Goal: Check status: Check status

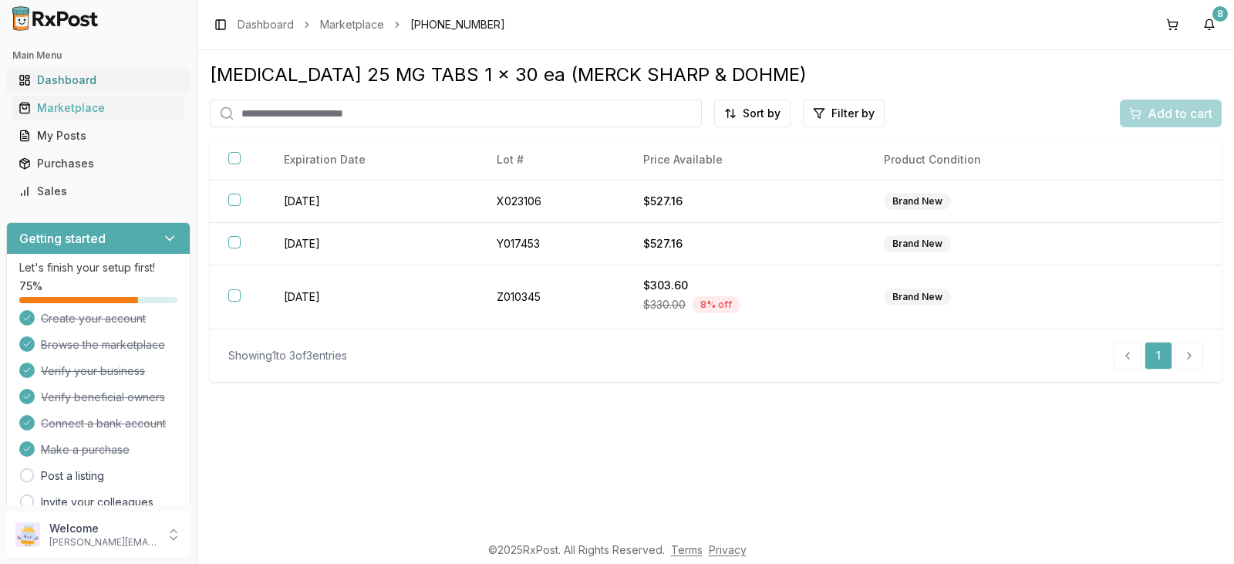
click at [80, 79] on div "Dashboard" at bounding box center [99, 80] width 160 height 15
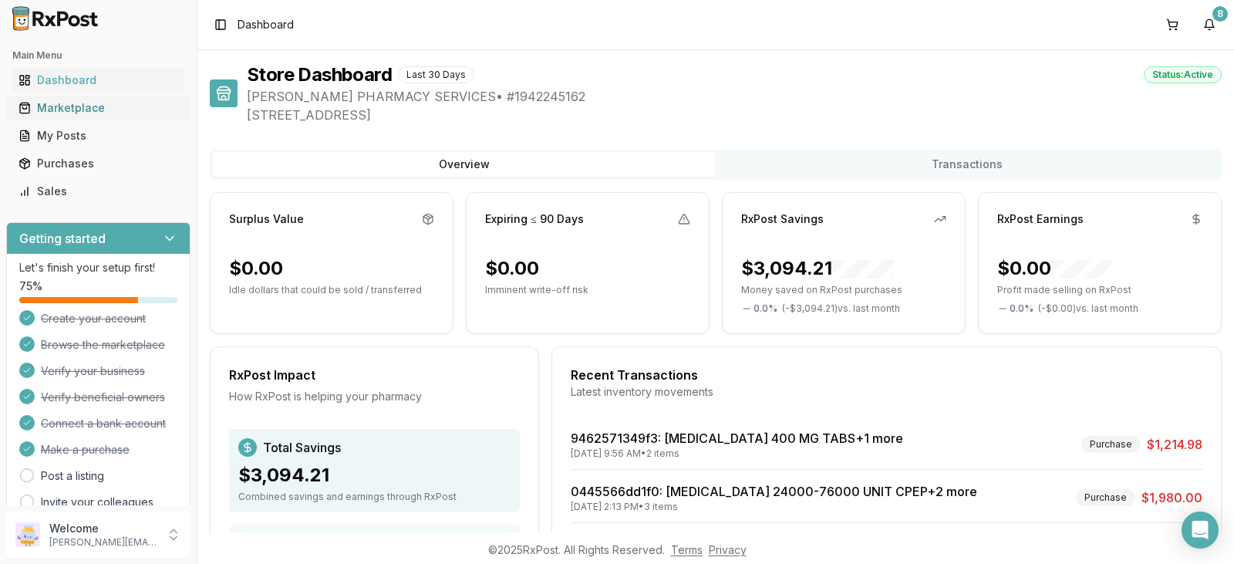
click at [88, 106] on div "Marketplace" at bounding box center [99, 107] width 160 height 15
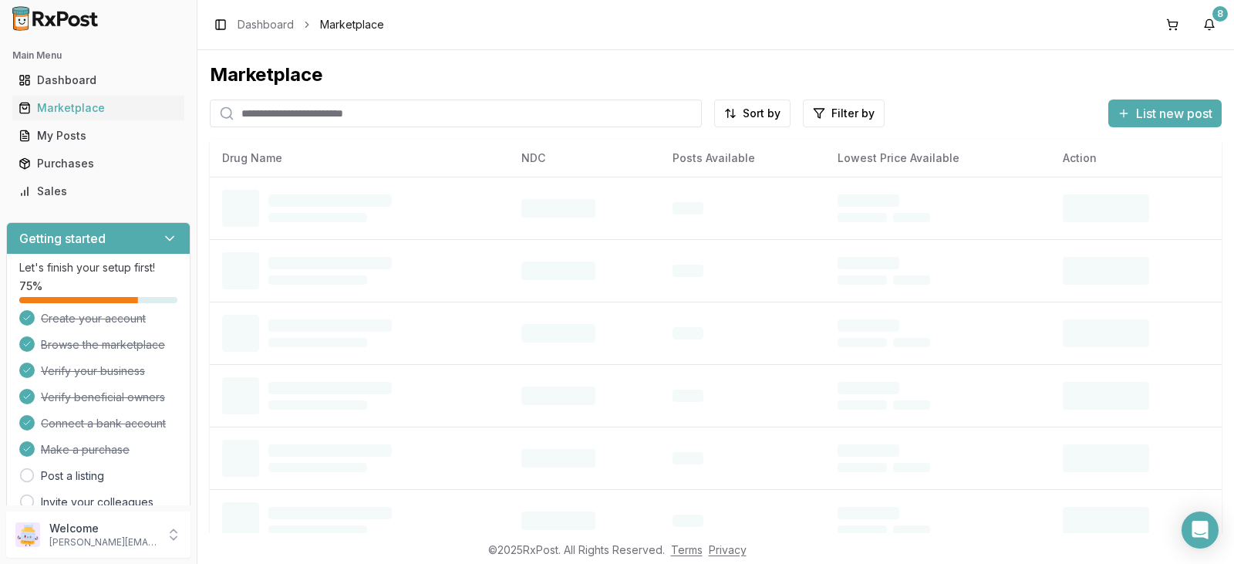
click at [280, 108] on input "search" at bounding box center [456, 114] width 492 height 28
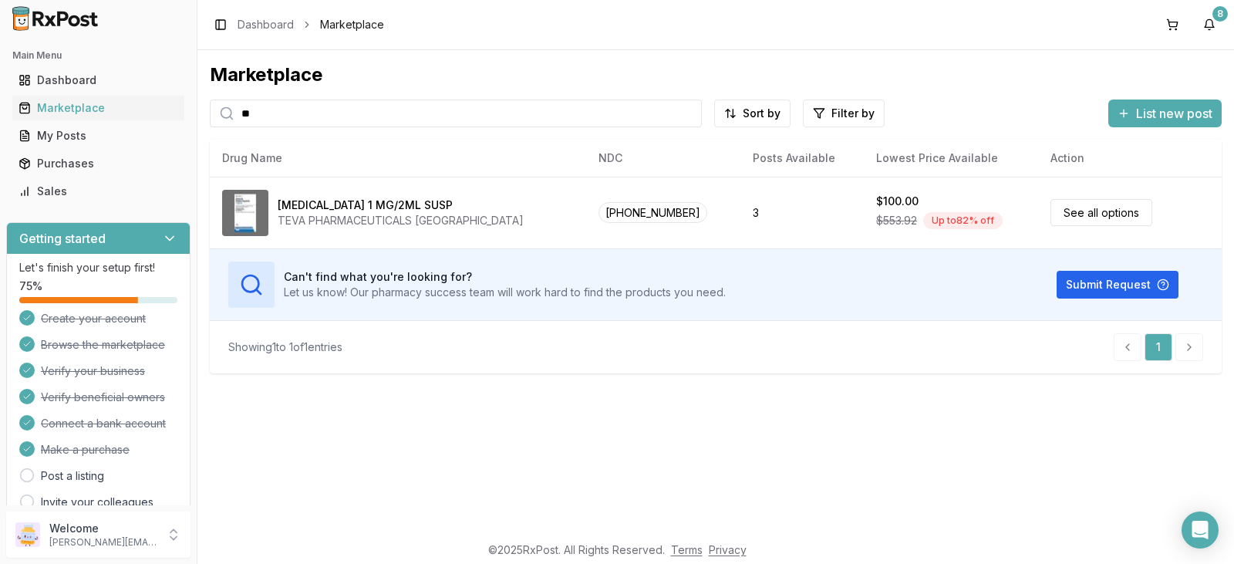
type input "*"
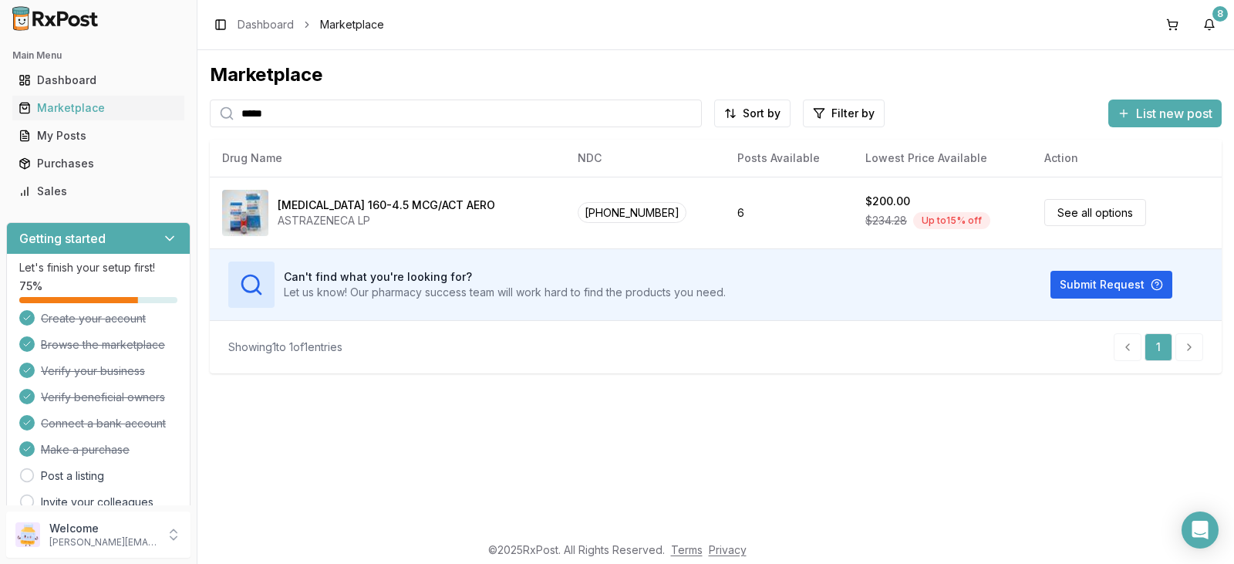
type input "*****"
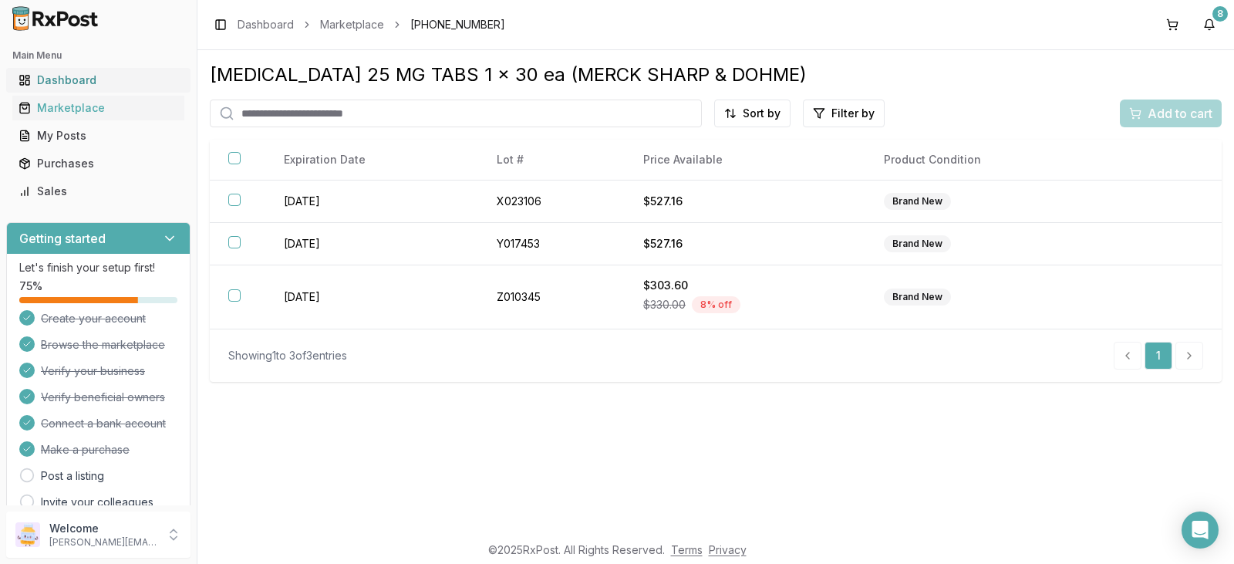
click at [85, 76] on div "Dashboard" at bounding box center [99, 80] width 160 height 15
click at [110, 80] on div "Dashboard" at bounding box center [99, 80] width 160 height 15
click at [113, 108] on div "Marketplace" at bounding box center [99, 107] width 160 height 15
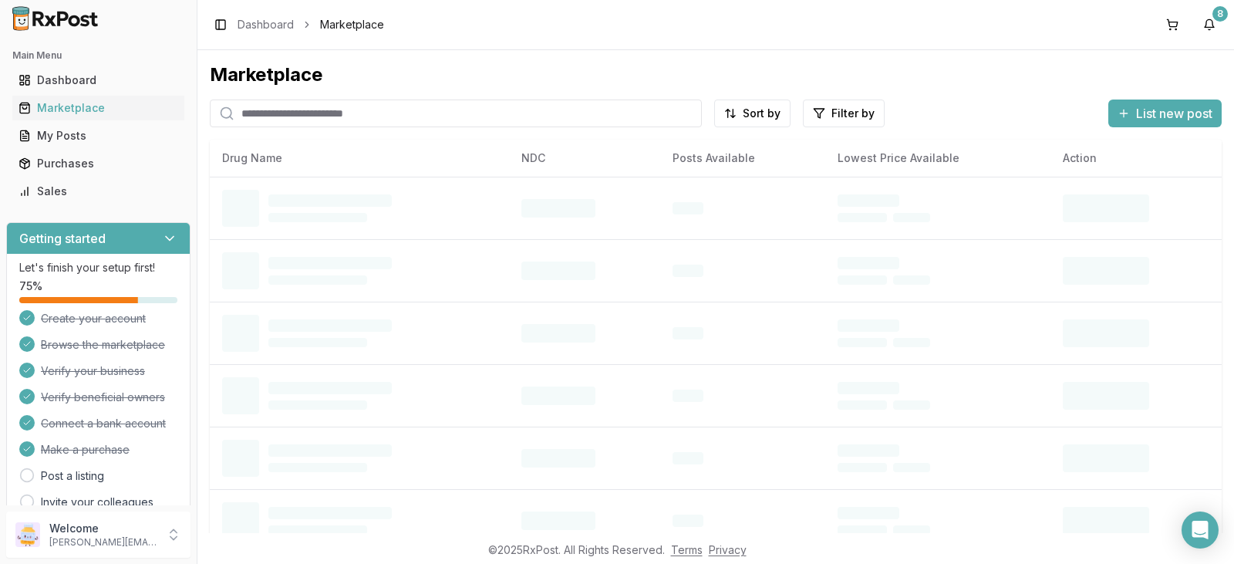
click at [254, 113] on input "search" at bounding box center [456, 114] width 492 height 28
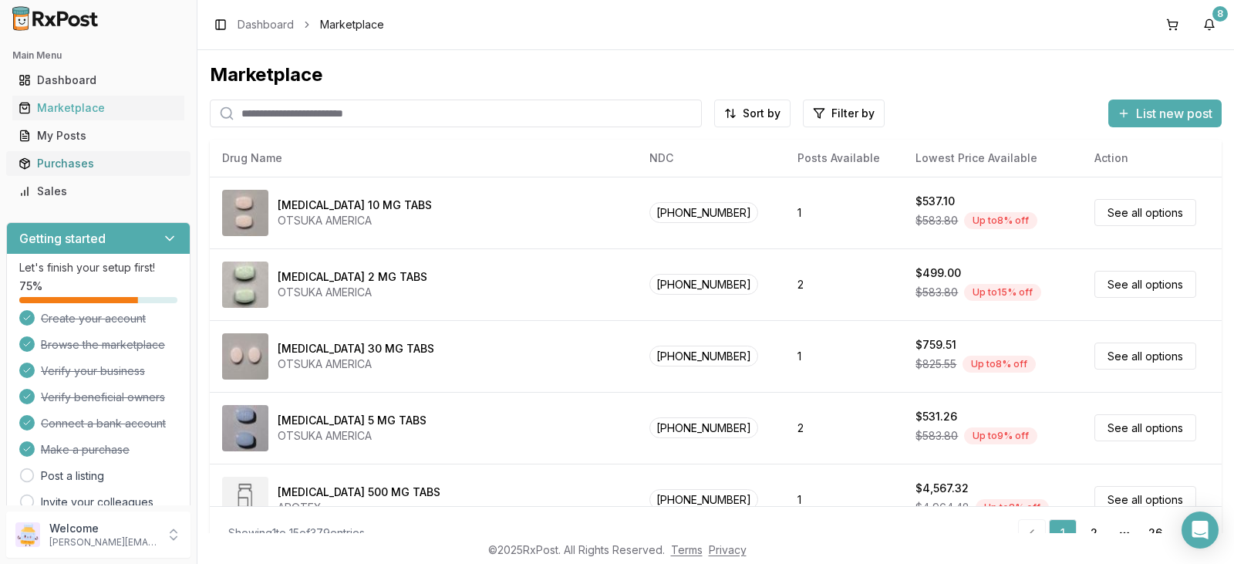
click at [86, 164] on div "Purchases" at bounding box center [99, 163] width 160 height 15
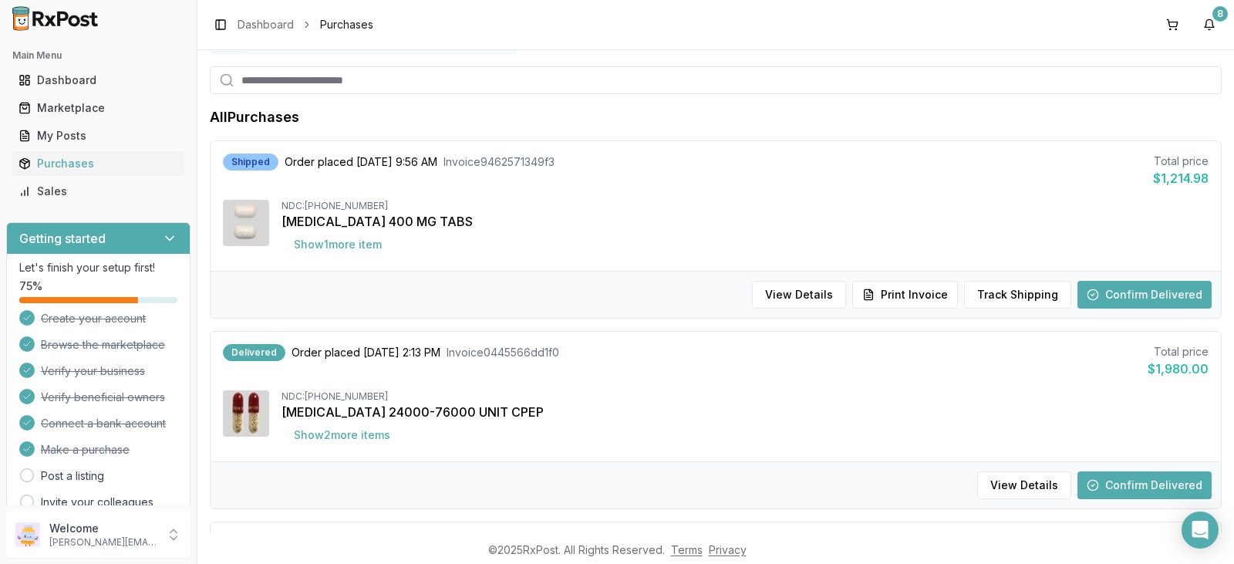
scroll to position [5, 0]
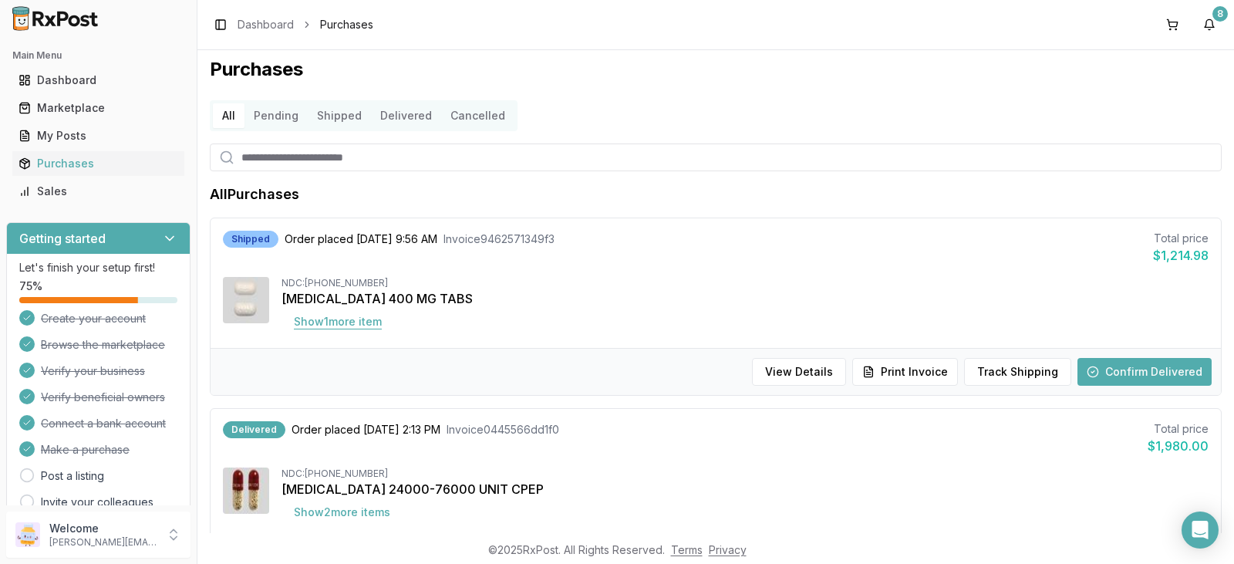
click at [350, 322] on button "Show 1 more item" at bounding box center [338, 322] width 113 height 28
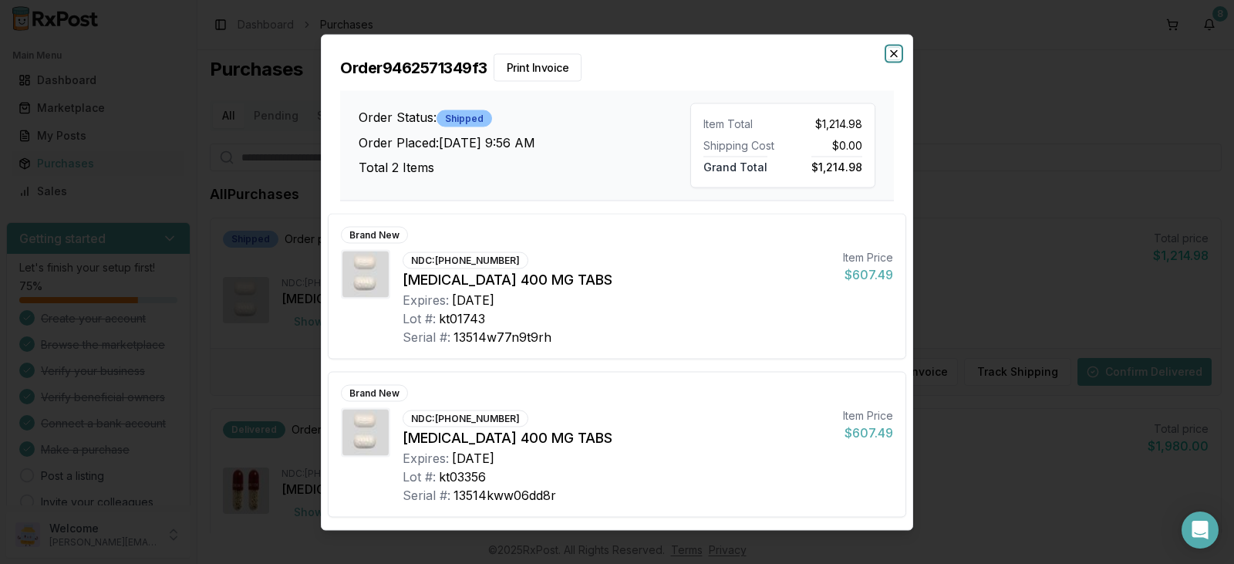
click at [897, 53] on icon "button" at bounding box center [894, 53] width 12 height 12
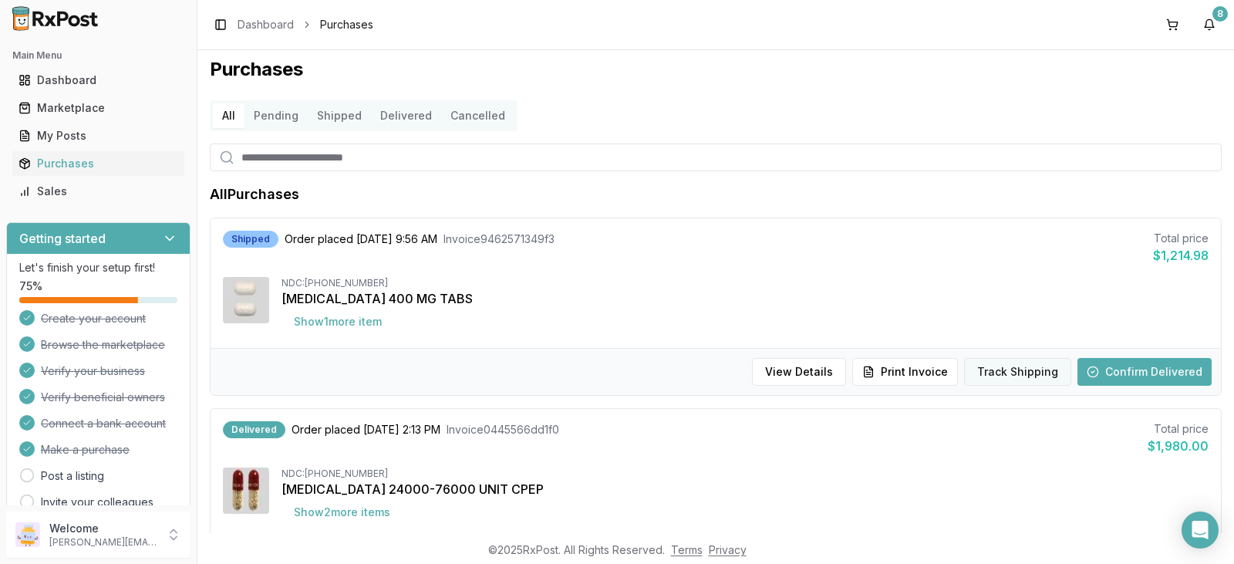
click at [1021, 373] on button "Track Shipping" at bounding box center [1017, 372] width 107 height 28
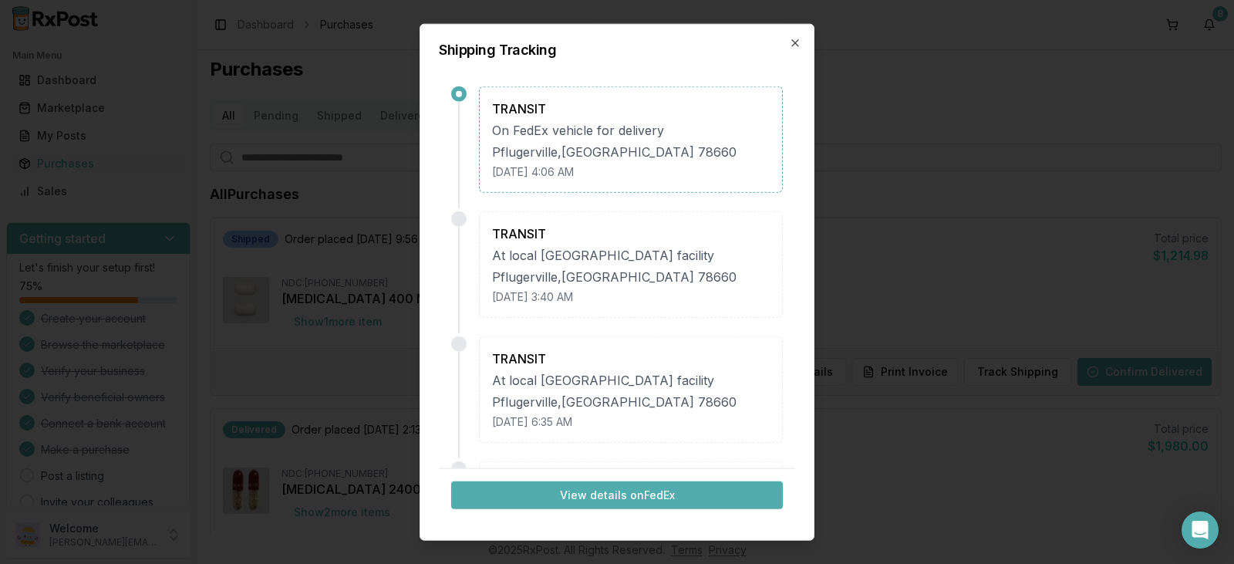
click at [630, 498] on button "View details on FedEx" at bounding box center [617, 495] width 332 height 28
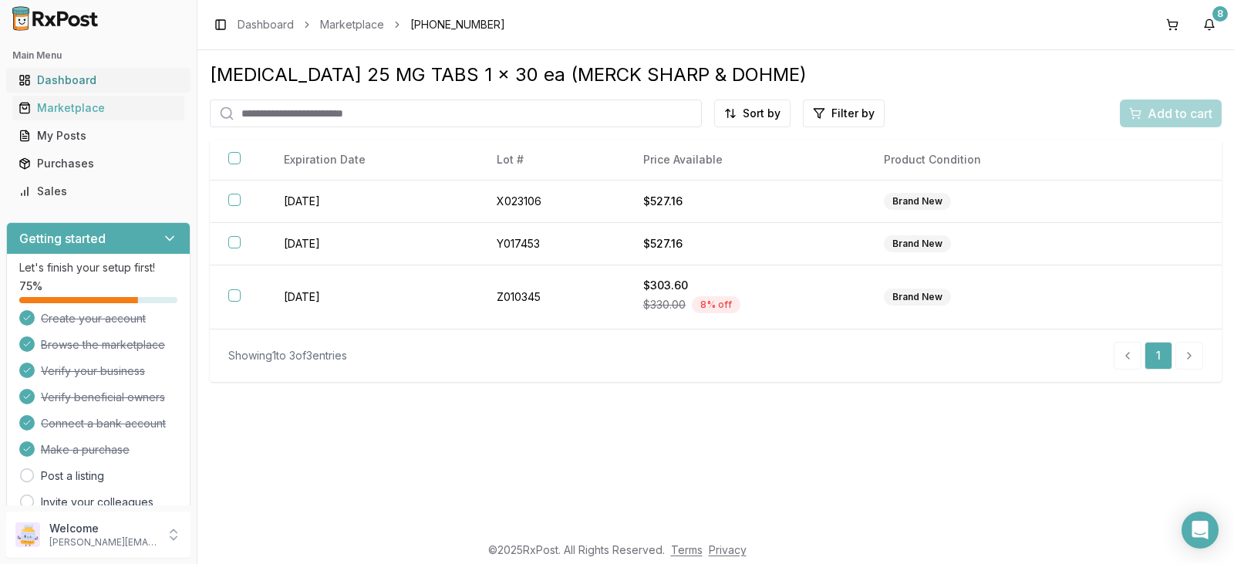
click at [103, 81] on div "Dashboard" at bounding box center [99, 80] width 160 height 15
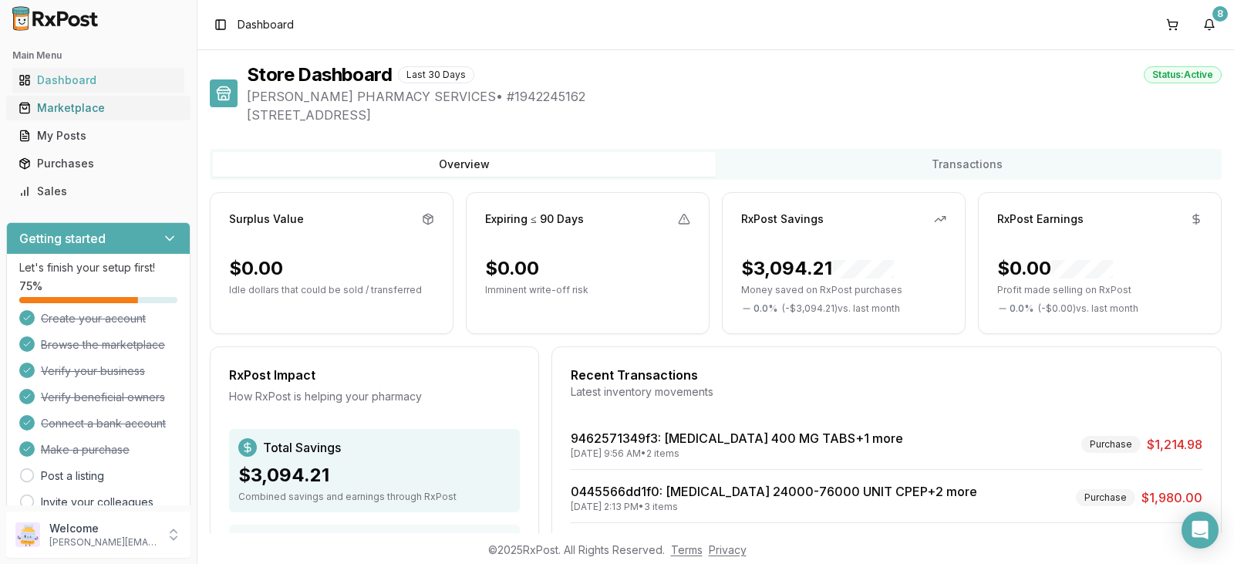
click at [108, 106] on div "Marketplace" at bounding box center [99, 107] width 160 height 15
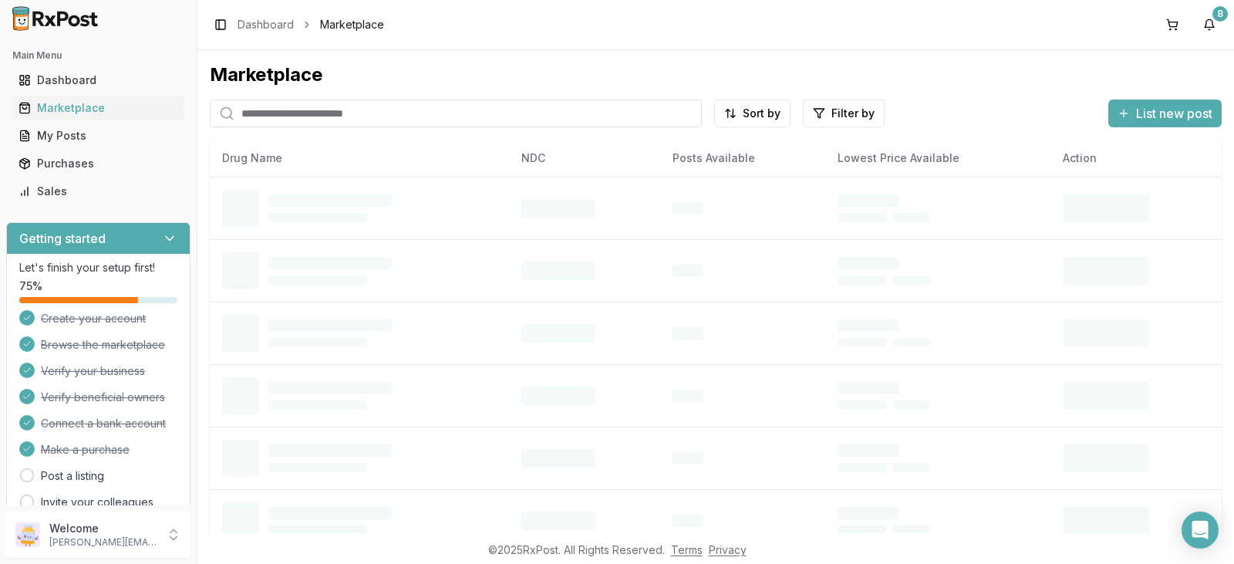
click at [285, 116] on input "search" at bounding box center [456, 114] width 492 height 28
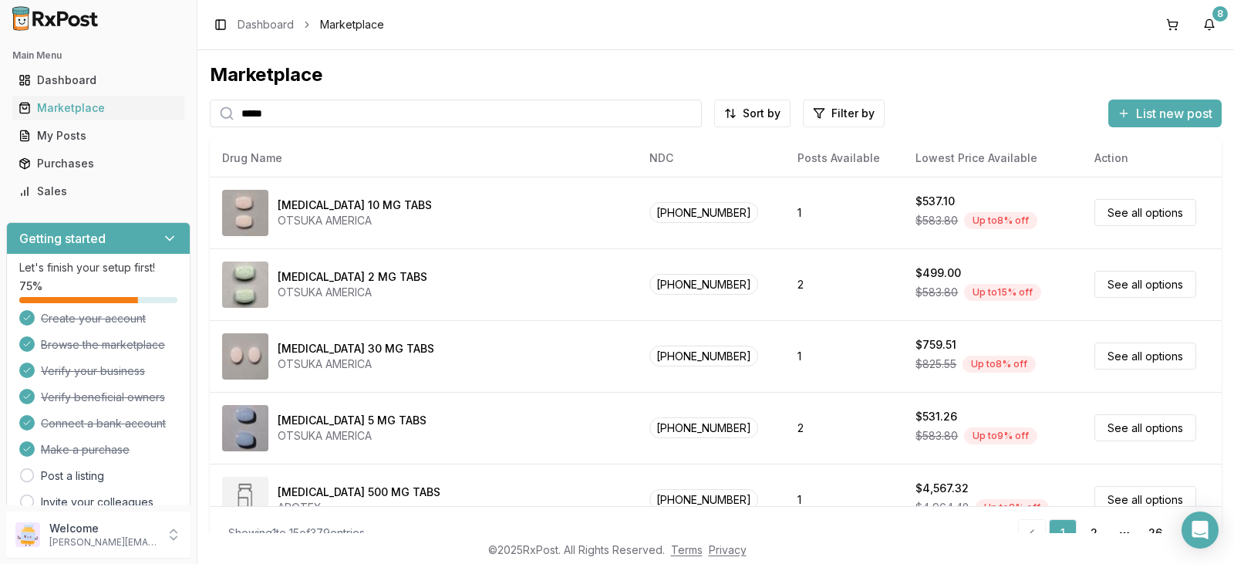
type input "******"
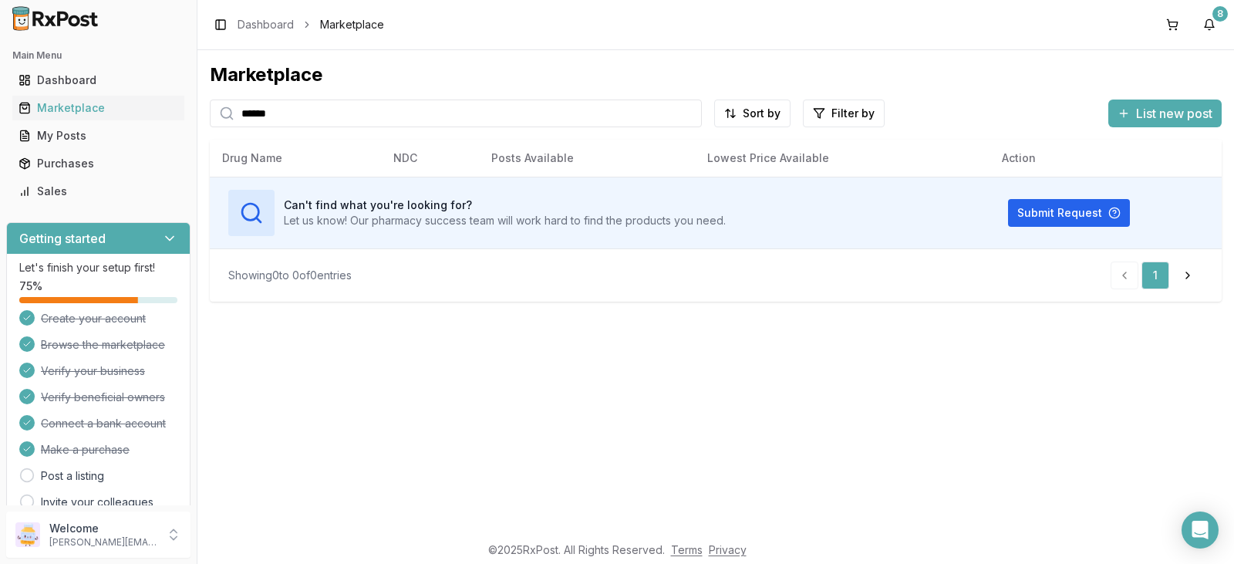
drag, startPoint x: 295, startPoint y: 115, endPoint x: 184, endPoint y: 110, distance: 111.2
click at [184, 110] on div "Main Menu Dashboard Marketplace My Posts Purchases Sales Getting started Let's …" at bounding box center [617, 282] width 1234 height 564
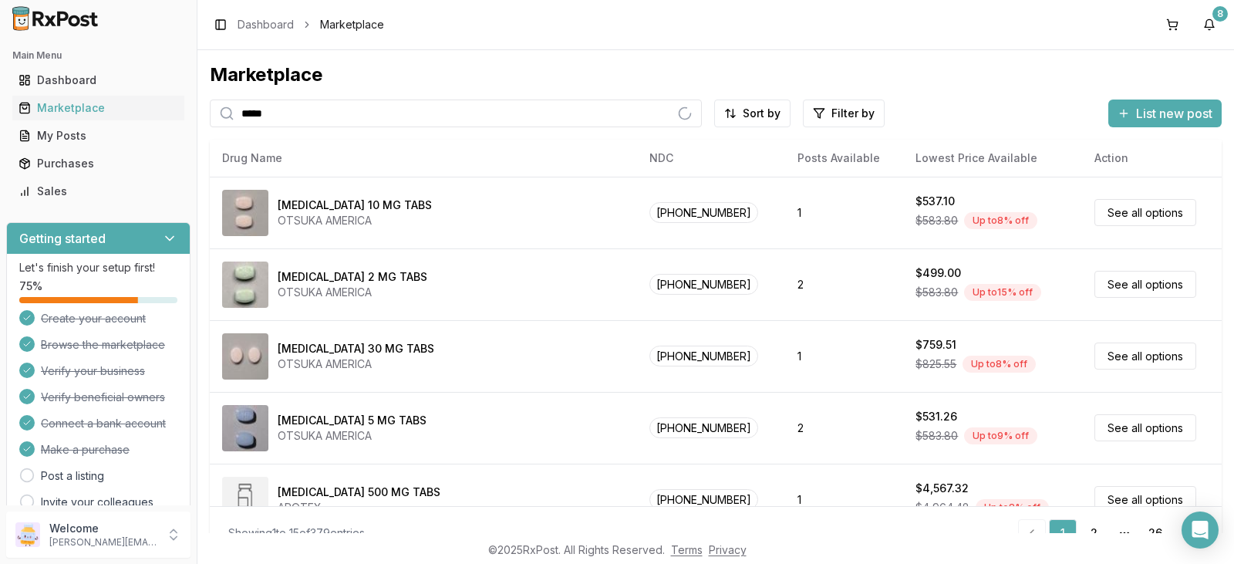
type input "*****"
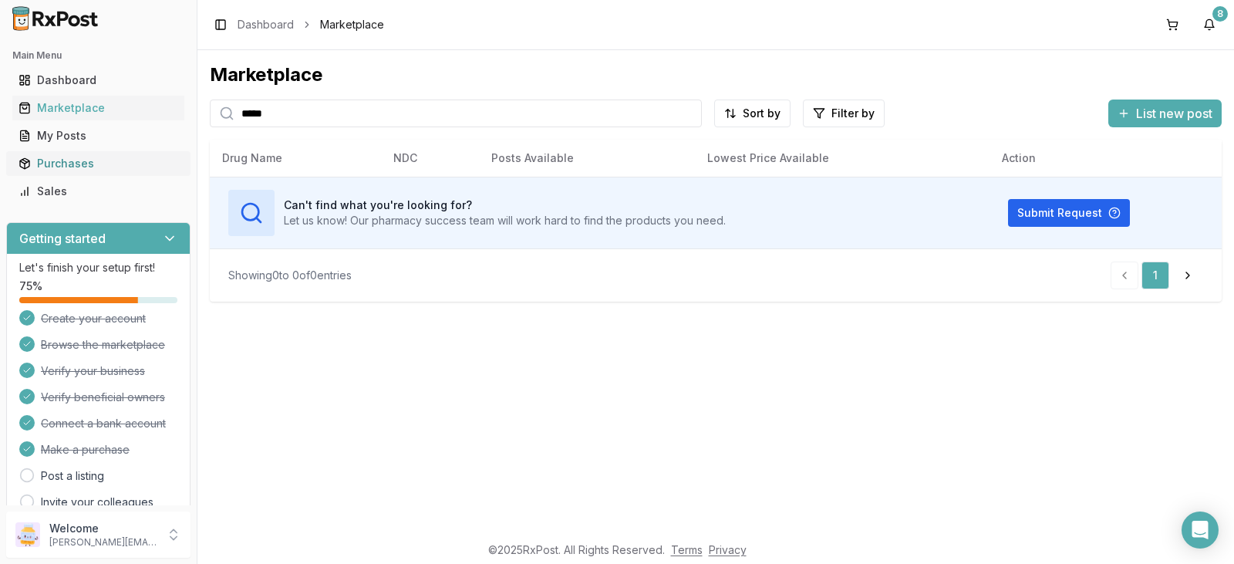
click at [94, 160] on div "Purchases" at bounding box center [99, 163] width 160 height 15
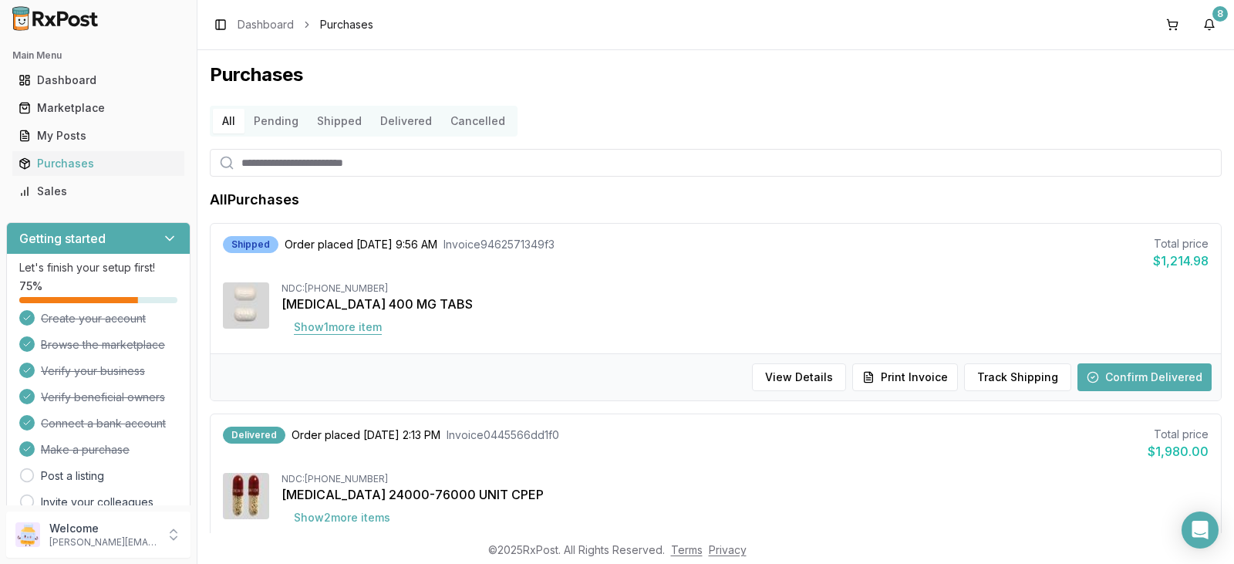
click at [365, 330] on button "Show 1 more item" at bounding box center [338, 327] width 113 height 28
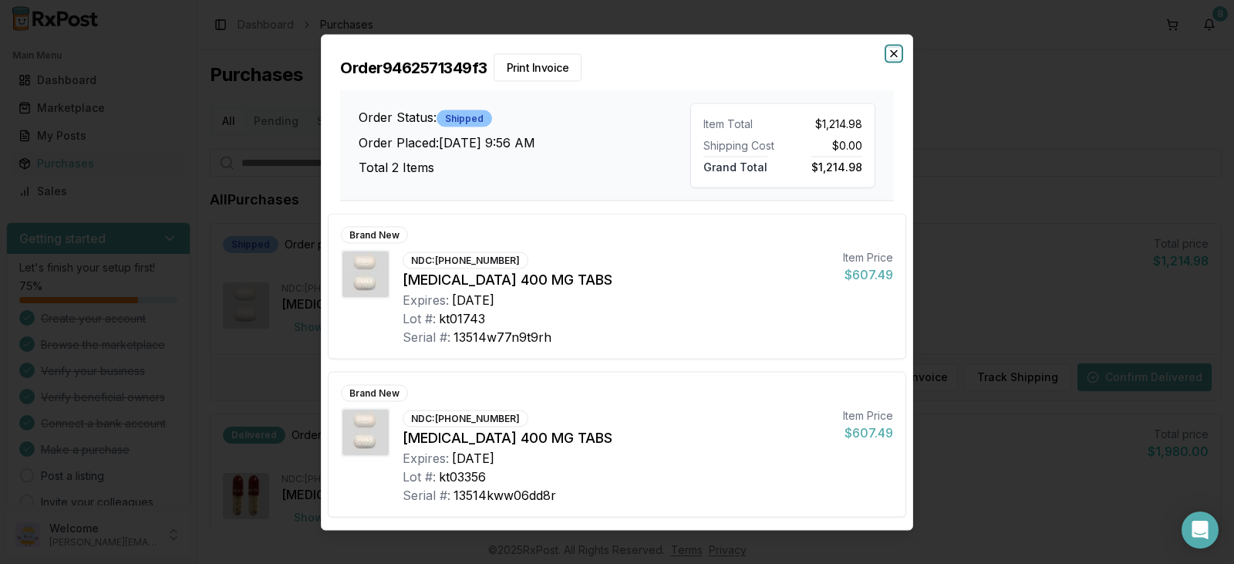
click at [896, 53] on icon "button" at bounding box center [894, 53] width 12 height 12
